Goal: Information Seeking & Learning: Learn about a topic

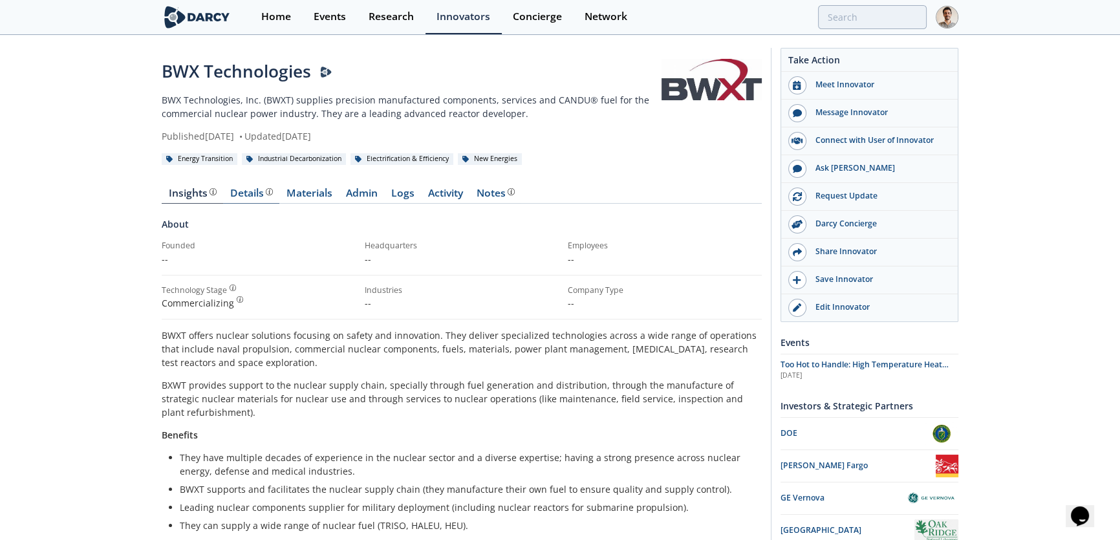
click at [236, 194] on div "Details" at bounding box center [251, 193] width 43 height 10
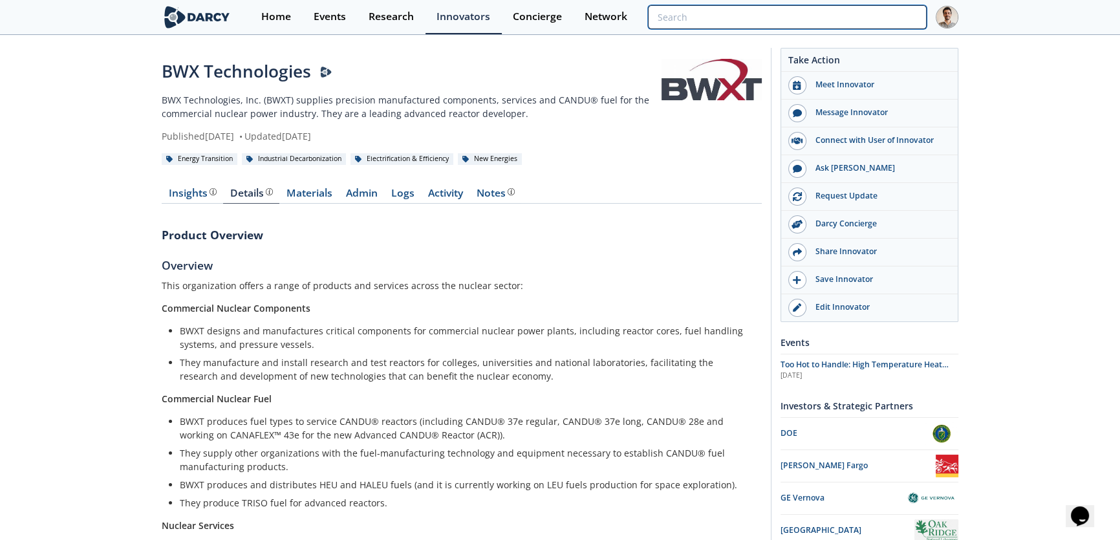
click at [909, 23] on input "search" at bounding box center [787, 17] width 279 height 24
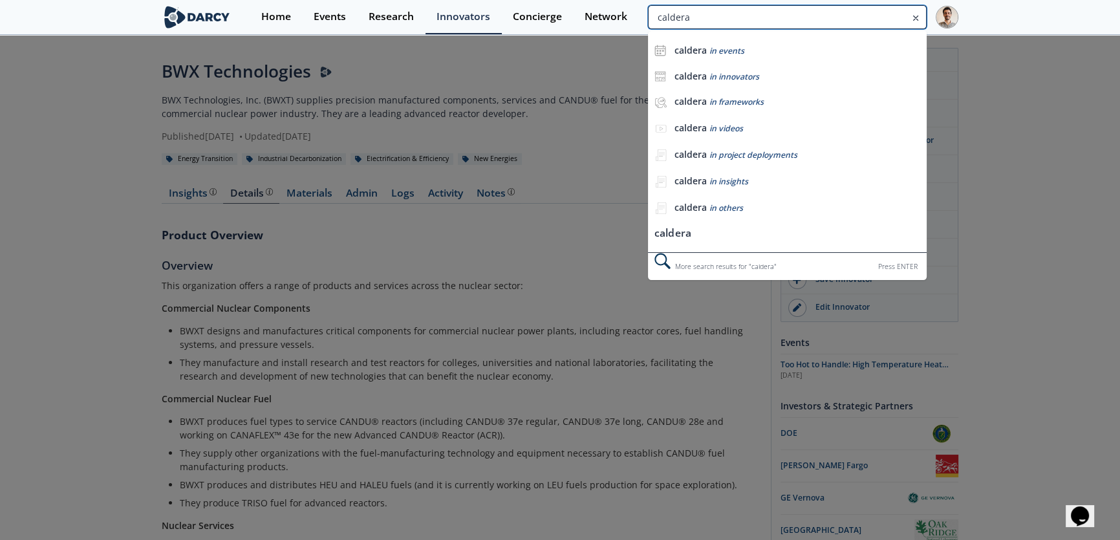
type input "caldera"
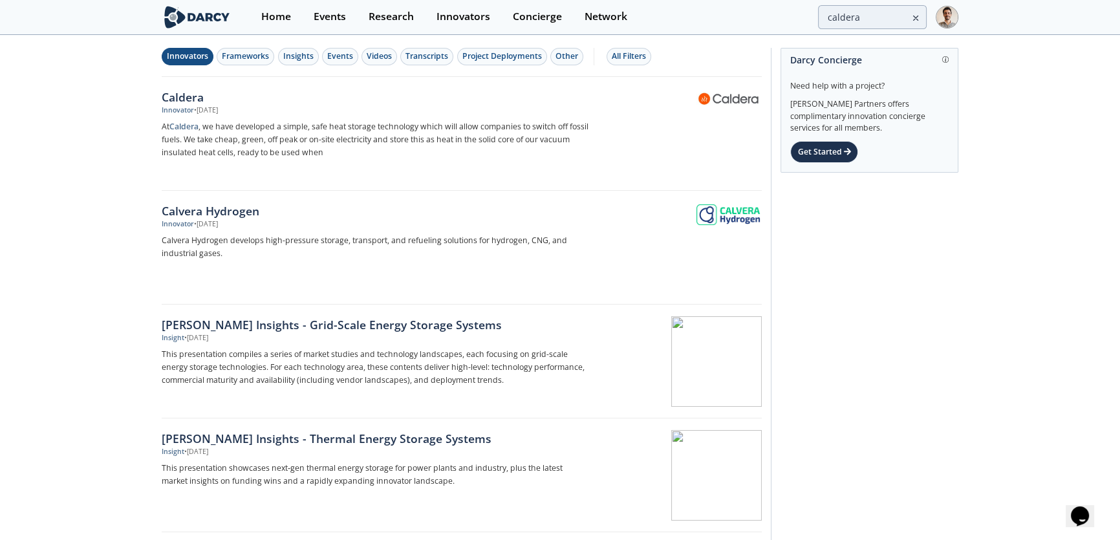
click at [190, 56] on div "Innovators" at bounding box center [187, 56] width 41 height 12
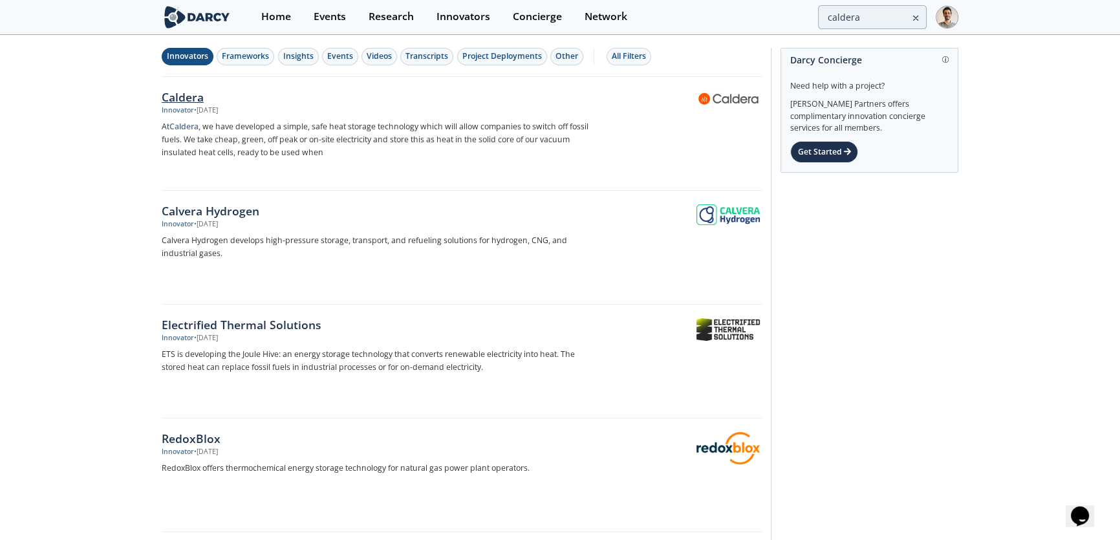
click at [197, 97] on div "Caldera" at bounding box center [376, 97] width 428 height 17
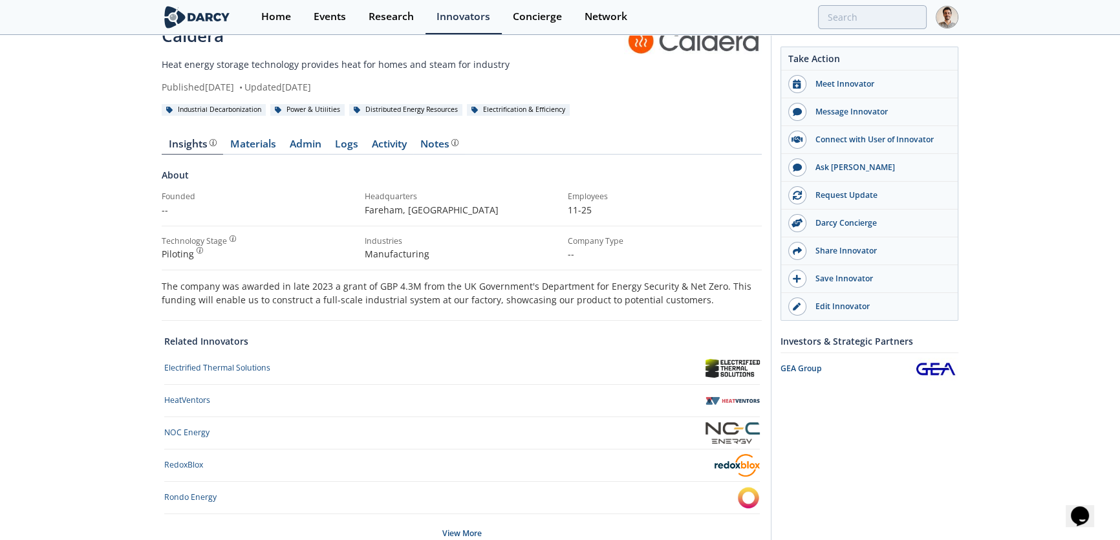
scroll to position [117, 0]
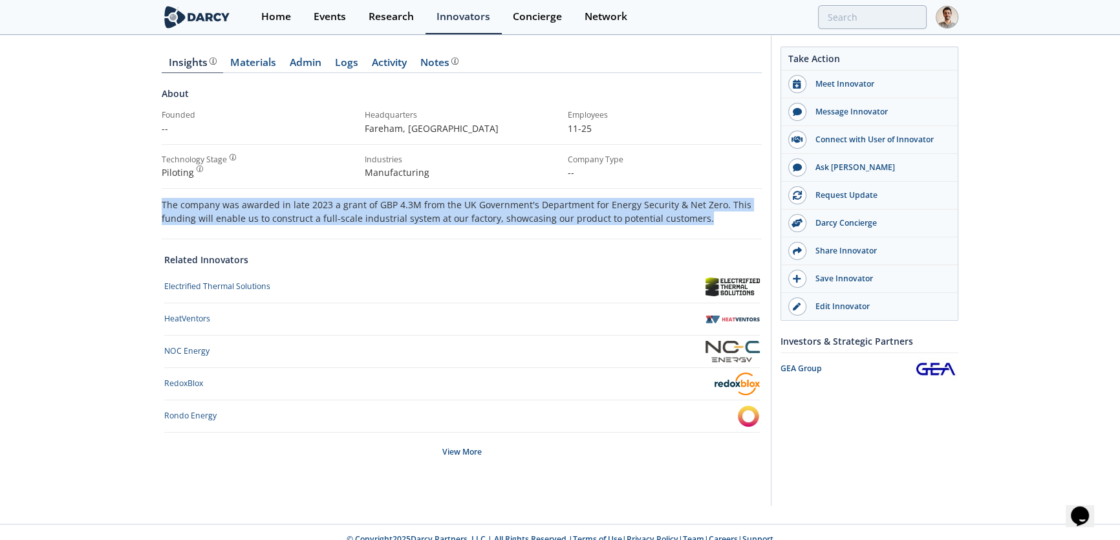
drag, startPoint x: 698, startPoint y: 220, endPoint x: 145, endPoint y: 206, distance: 553.0
click at [145, 206] on div "Caldera Heat energy storage technology provides heat for homes and steam for in…" at bounding box center [560, 221] width 1120 height 605
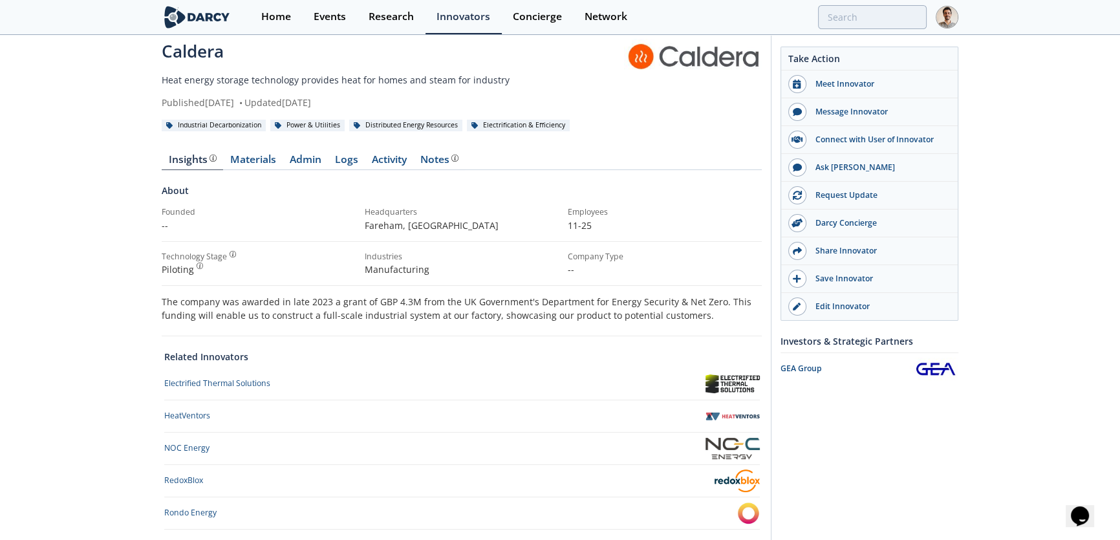
scroll to position [0, 0]
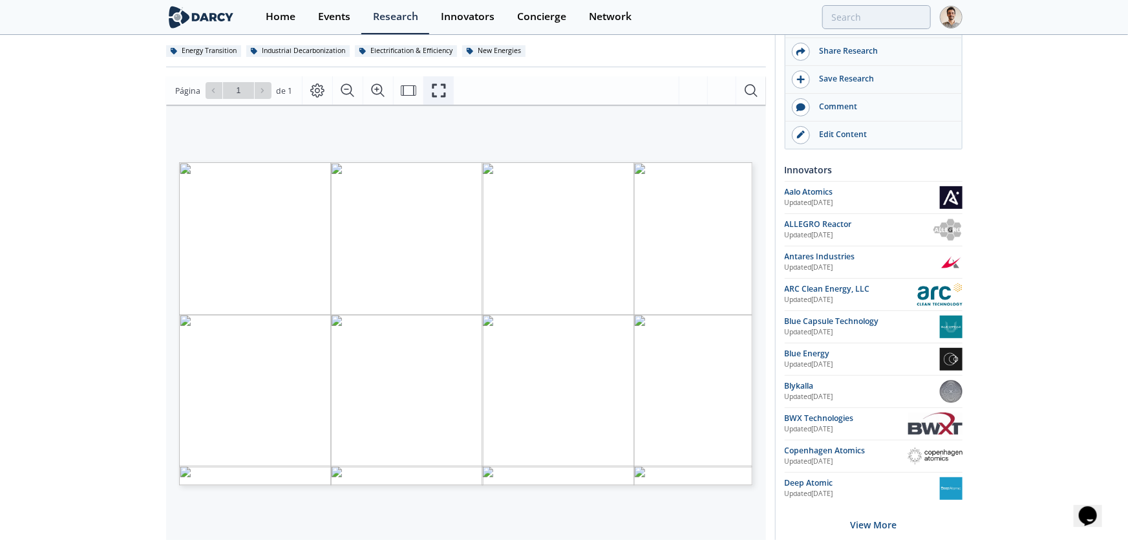
click at [433, 86] on icon "Fullscreen" at bounding box center [439, 91] width 16 height 16
